Goal: Task Accomplishment & Management: Complete application form

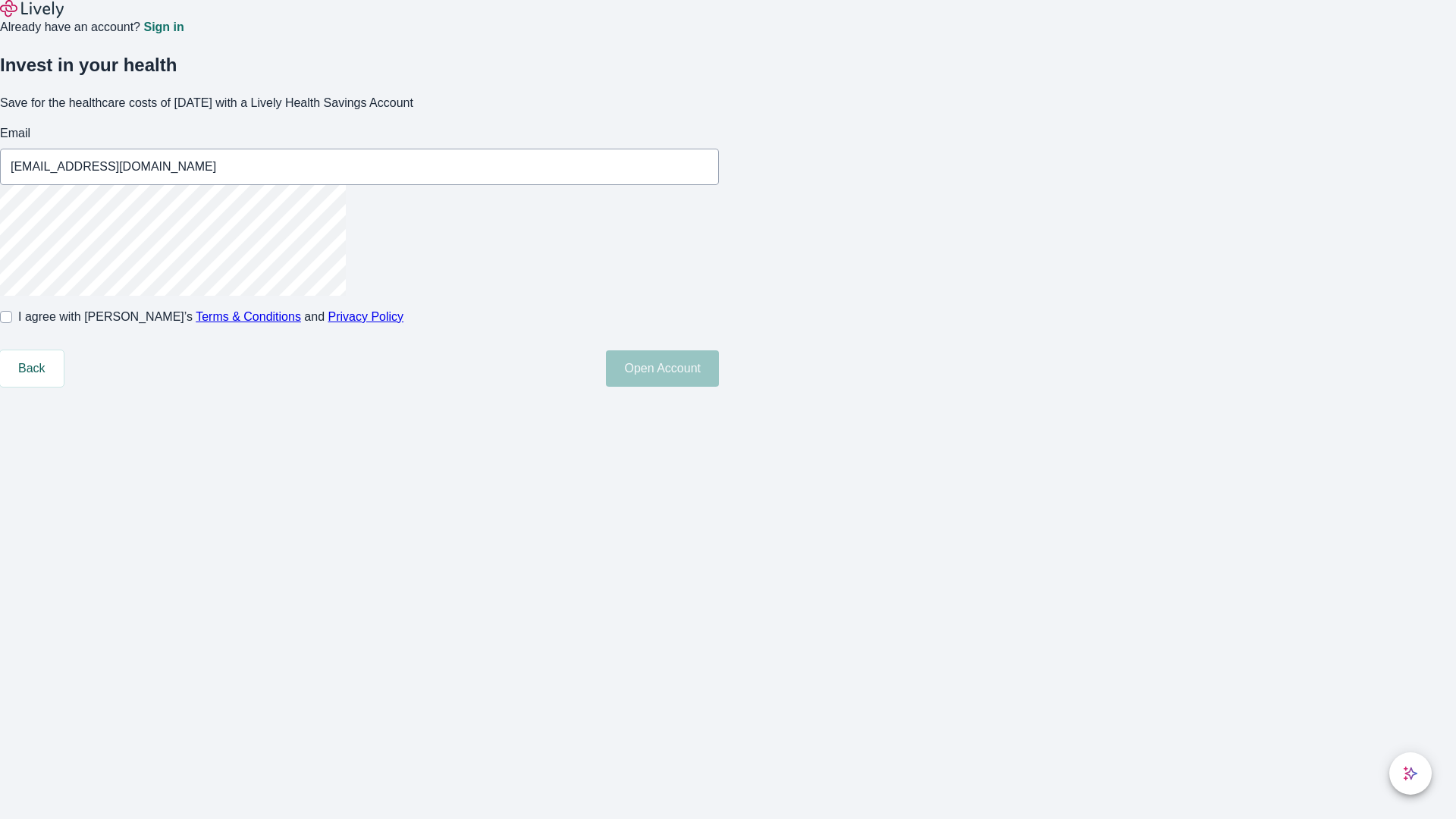
click at [12, 323] on input "I agree with Lively’s Terms & Conditions and Privacy Policy" at bounding box center [6, 317] width 12 height 12
checkbox input "true"
click at [719, 387] on button "Open Account" at bounding box center [662, 369] width 113 height 37
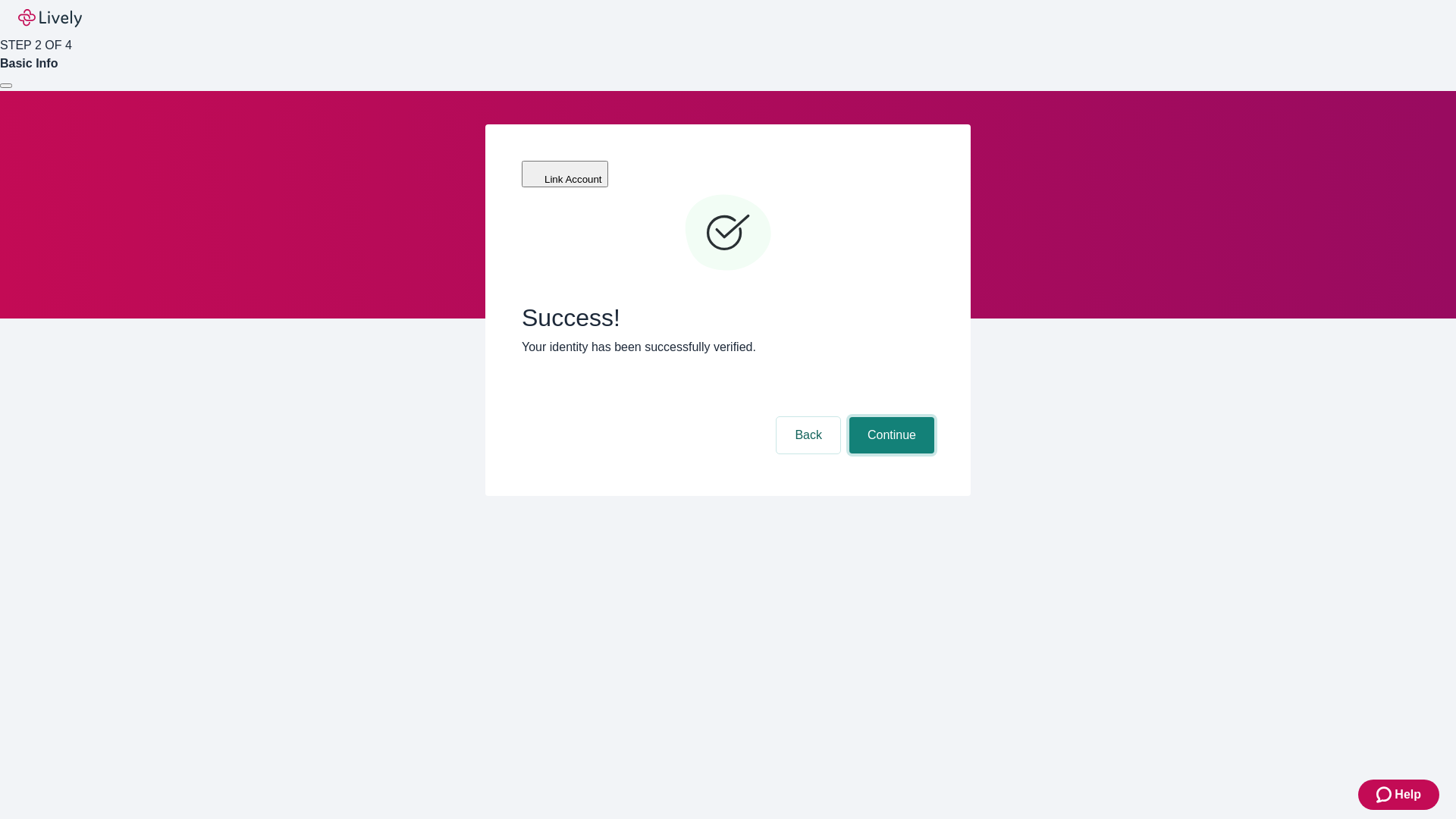
click at [890, 417] on button "Continue" at bounding box center [891, 436] width 85 height 37
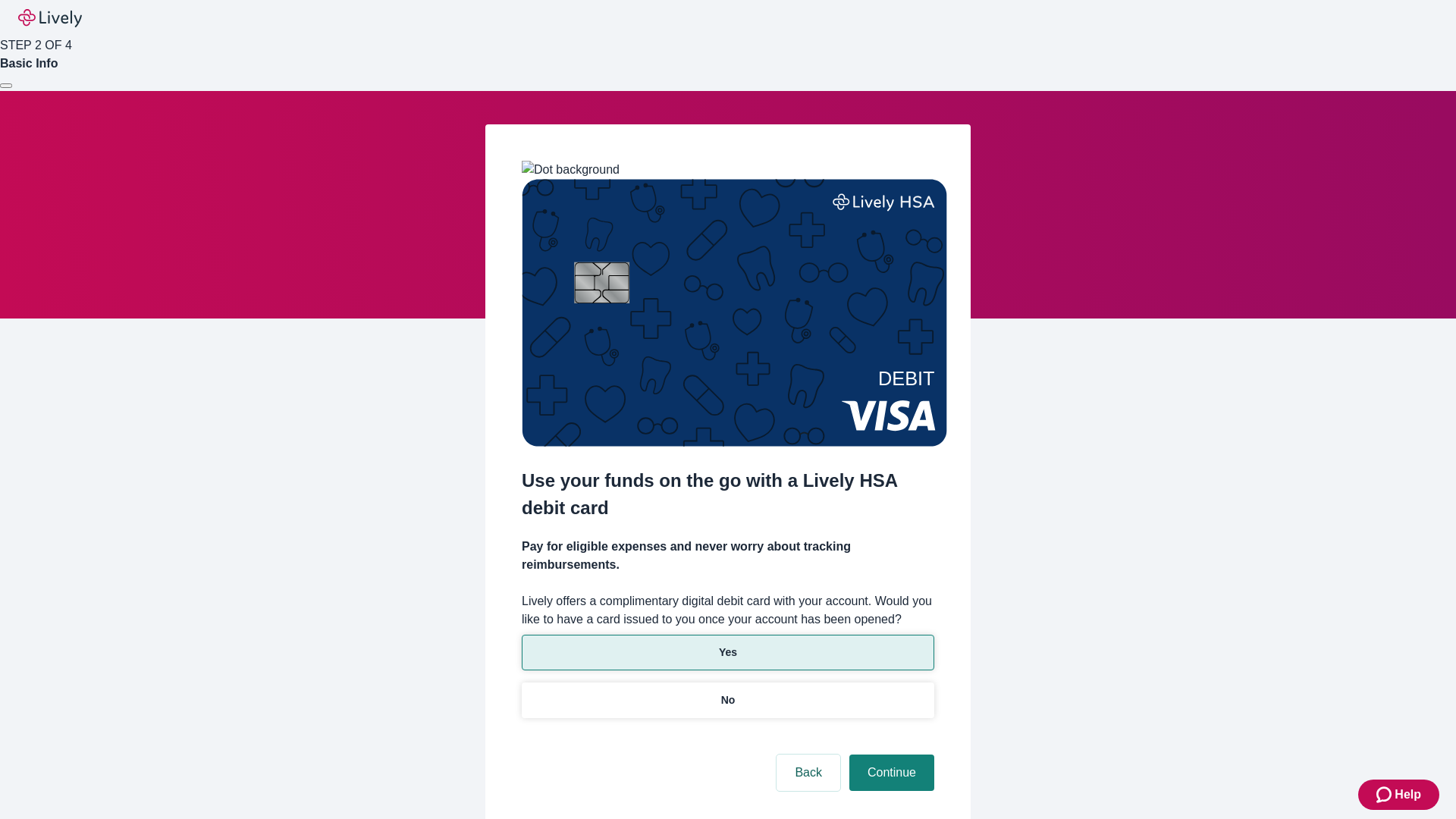
click at [727, 644] on p "Yes" at bounding box center [728, 652] width 18 height 16
click at [890, 755] on button "Continue" at bounding box center [891, 773] width 85 height 37
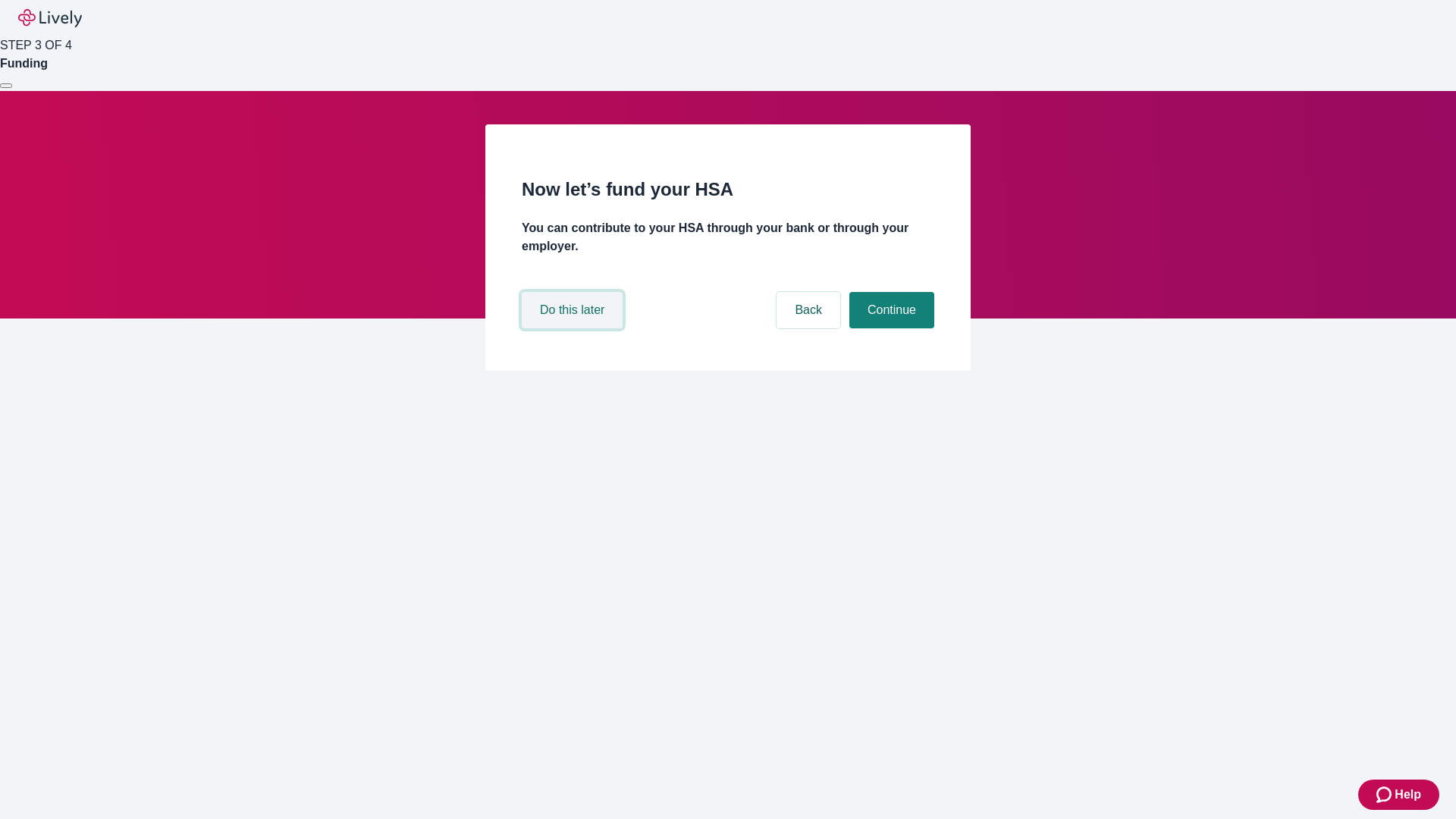
click at [574, 328] on button "Do this later" at bounding box center [572, 310] width 101 height 37
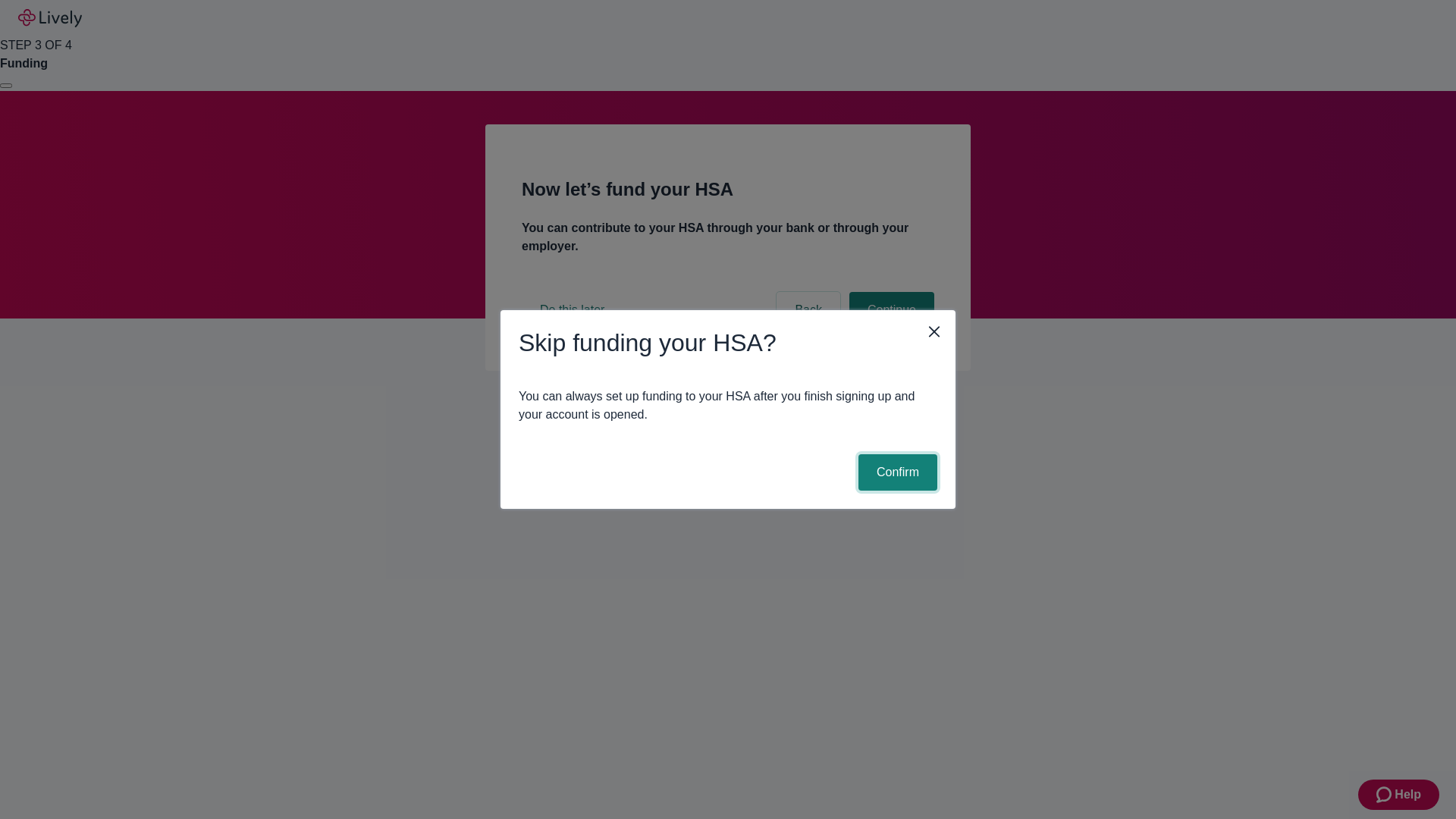
click at [896, 472] on button "Confirm" at bounding box center [897, 472] width 79 height 37
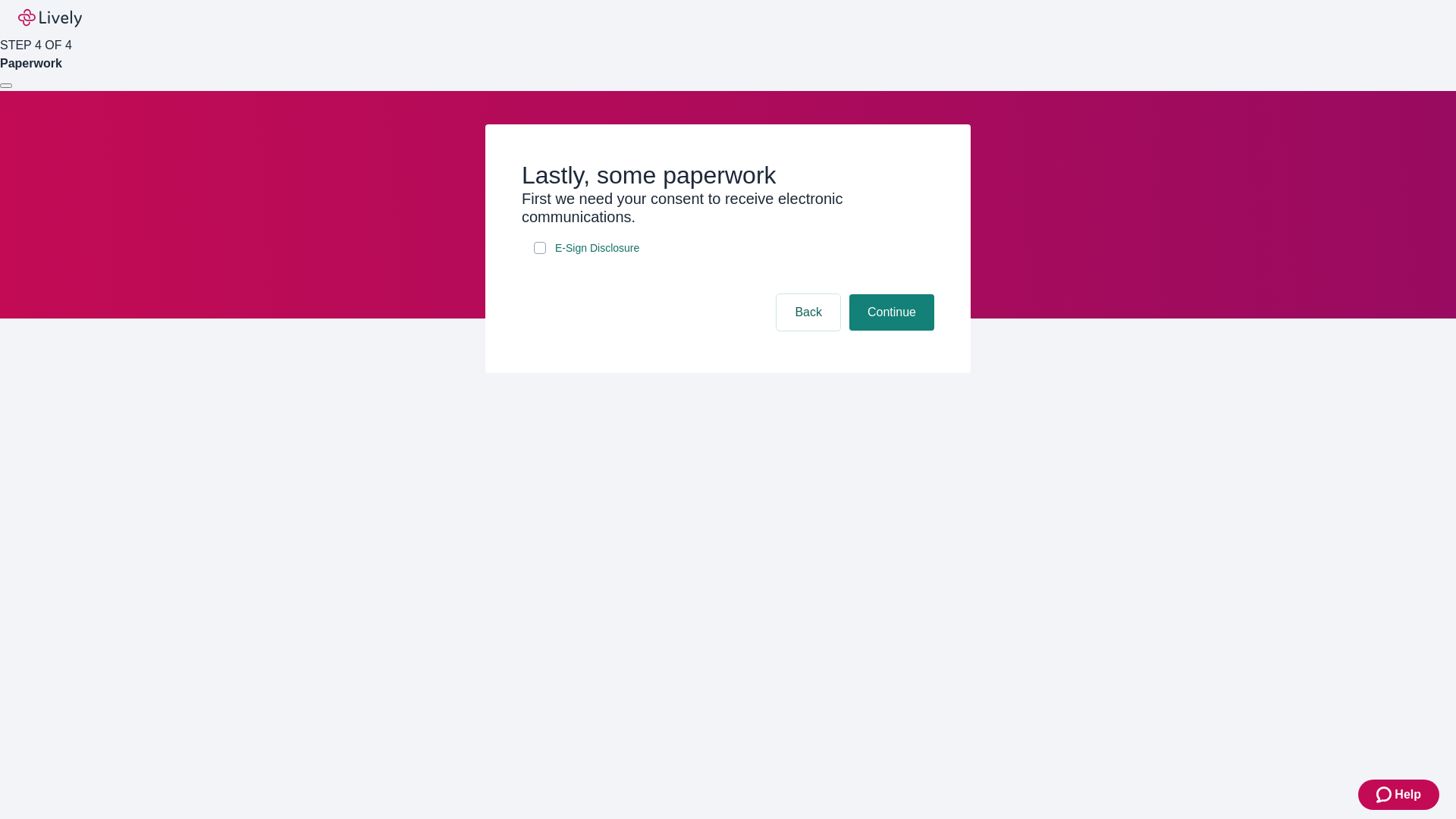
click at [540, 254] on input "E-Sign Disclosure" at bounding box center [540, 248] width 12 height 12
checkbox input "true"
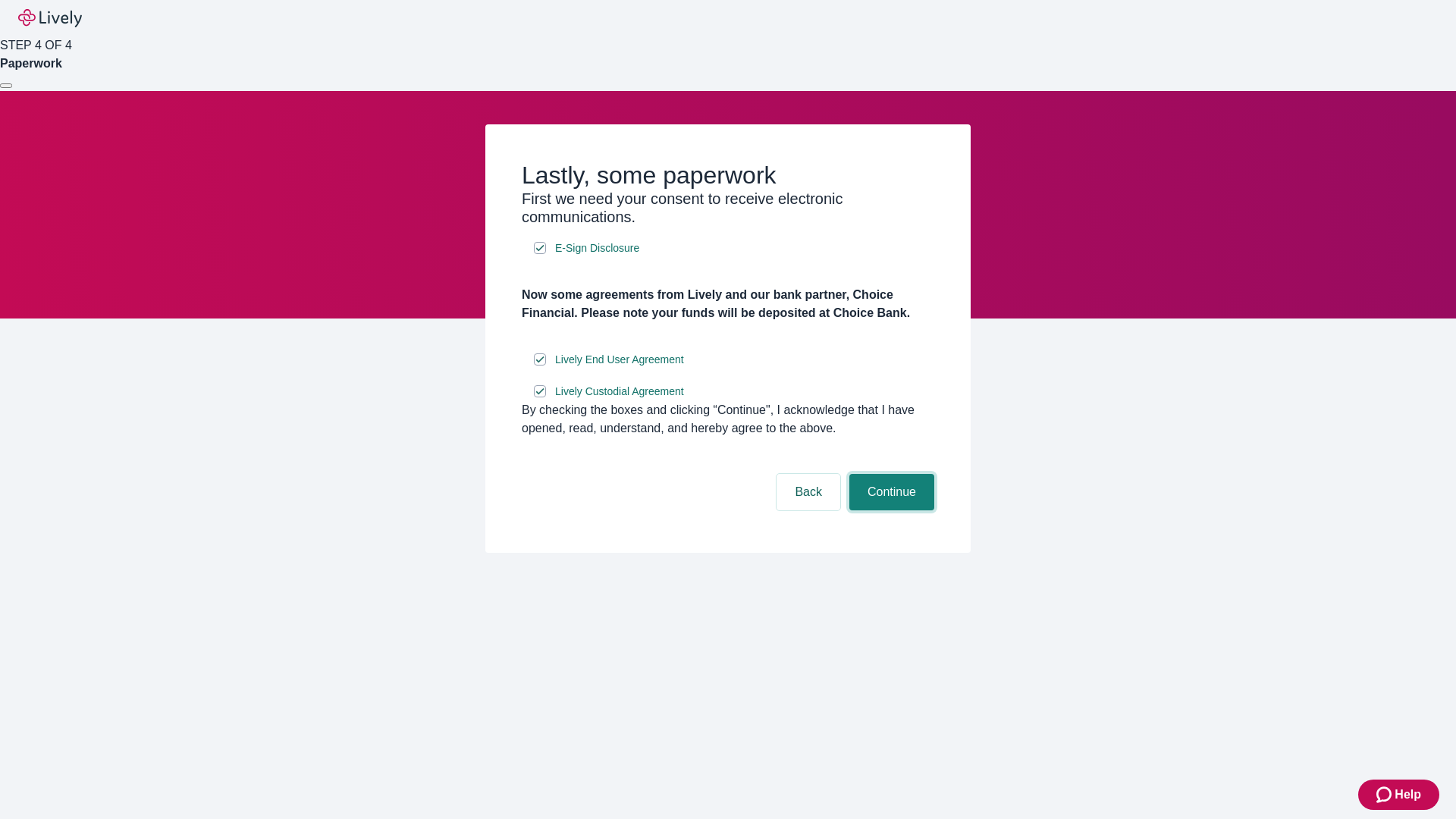
click at [890, 511] on button "Continue" at bounding box center [891, 492] width 85 height 37
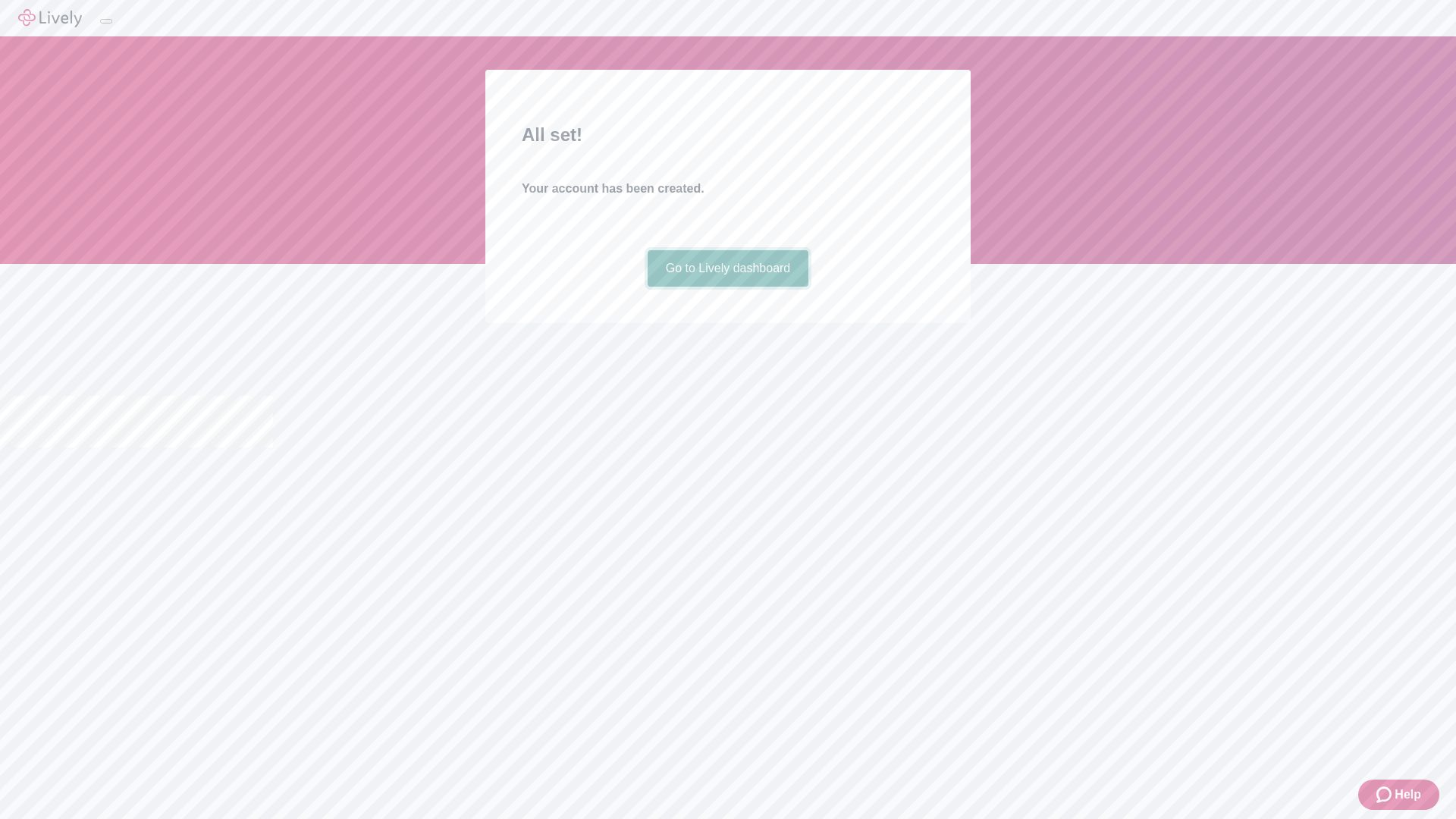
click at [727, 286] on link "Go to Lively dashboard" at bounding box center [728, 269] width 162 height 37
